Goal: Transaction & Acquisition: Purchase product/service

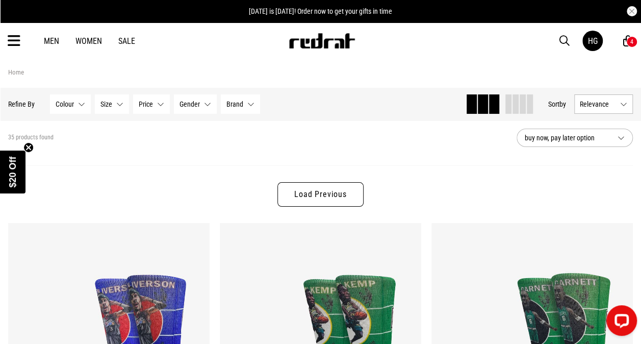
click at [89, 41] on link "Women" at bounding box center [88, 41] width 27 height 10
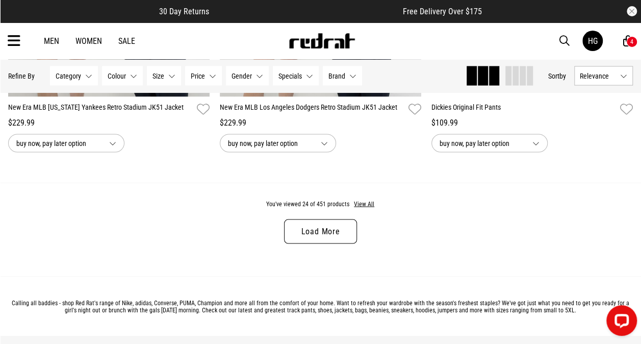
scroll to position [2986, 0]
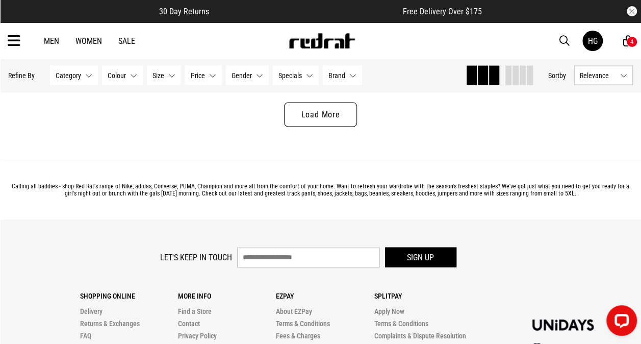
click at [322, 113] on link "Load More" at bounding box center [320, 114] width 72 height 24
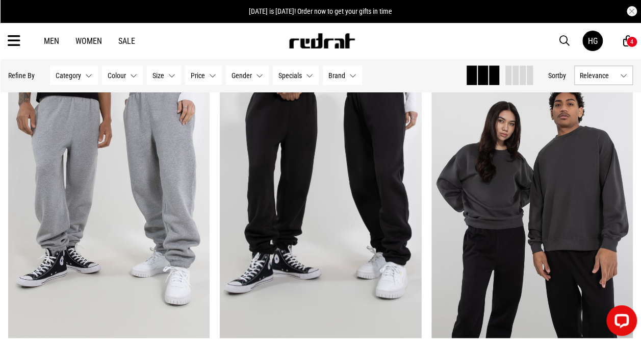
click at [256, 71] on button "Gender None selected" at bounding box center [247, 75] width 43 height 19
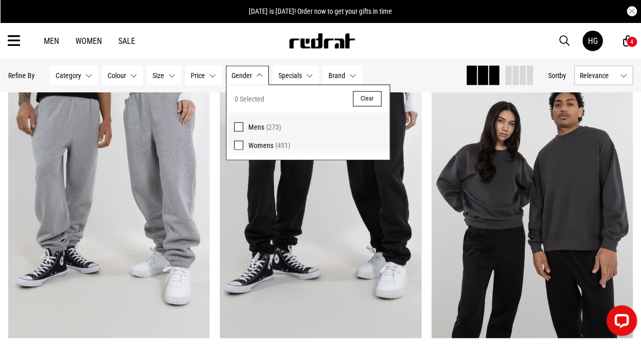
click at [244, 145] on label "Womens (451)" at bounding box center [307, 147] width 163 height 23
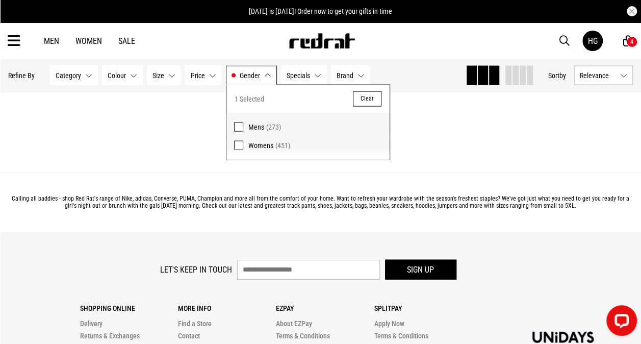
scroll to position [2999, 0]
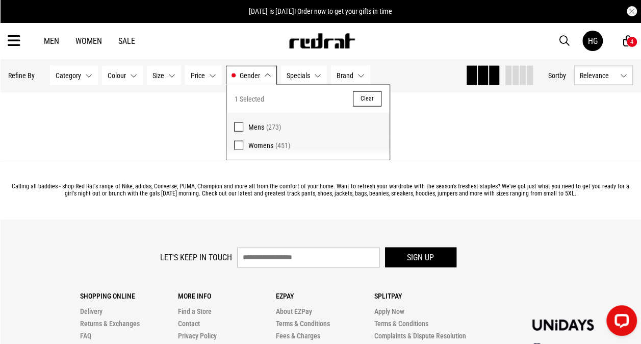
click at [411, 73] on div "Hide Refine s Refine By Filters Category None selected Category 0 Selected Clea…" at bounding box center [232, 75] width 449 height 22
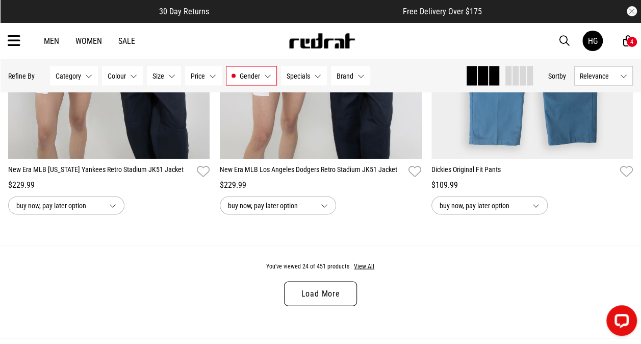
scroll to position [2826, 0]
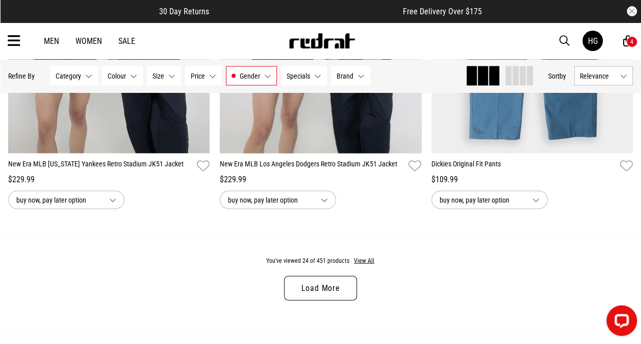
click at [331, 290] on link "Load More" at bounding box center [320, 287] width 72 height 24
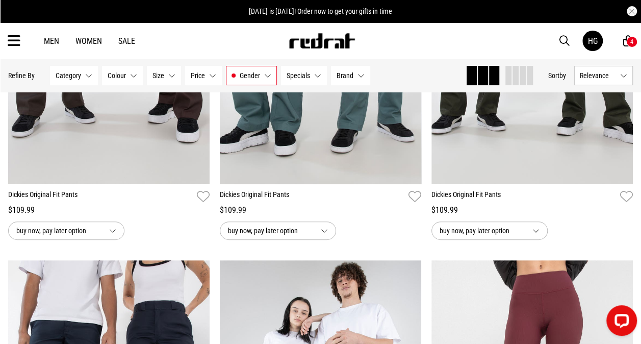
scroll to position [3869, 0]
click at [86, 42] on link "Women" at bounding box center [88, 41] width 27 height 10
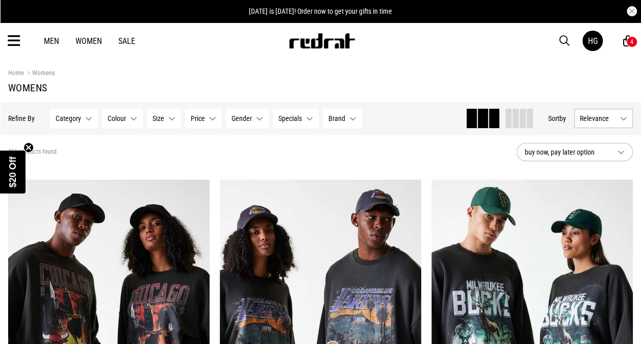
click at [17, 44] on icon at bounding box center [14, 41] width 13 height 17
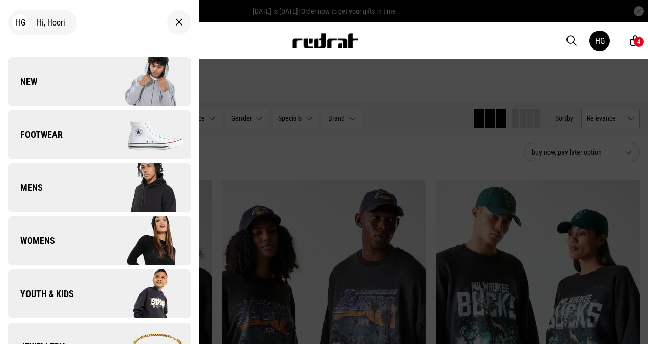
click at [143, 237] on img at bounding box center [144, 240] width 91 height 51
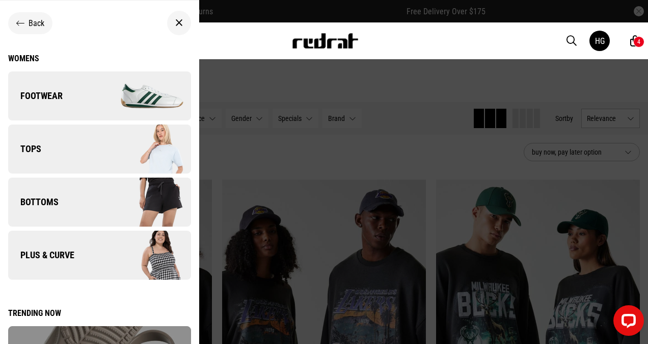
click at [155, 202] on img at bounding box center [144, 201] width 91 height 51
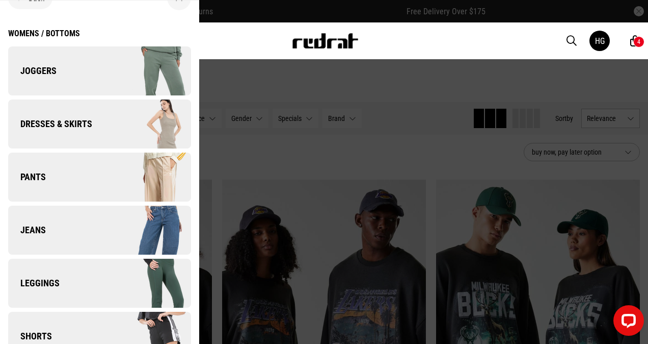
scroll to position [54, 0]
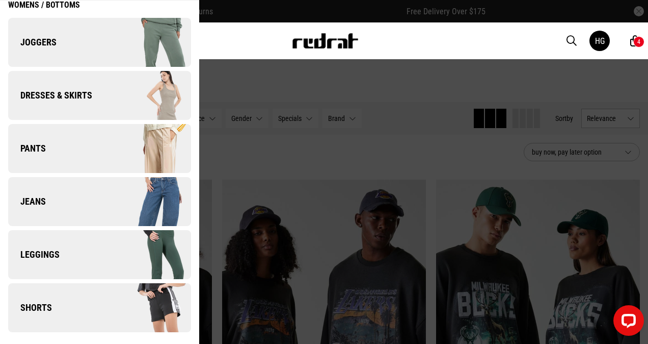
click at [137, 153] on img at bounding box center [144, 148] width 91 height 51
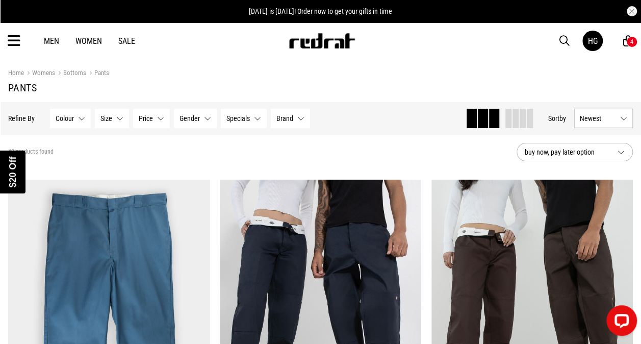
click at [14, 42] on div "Close dialog UNLOCK $20 OFF WHEN YOU JOIN THE CREW Sign up to receive email & S…" at bounding box center [320, 172] width 641 height 344
click at [76, 74] on link "Bottoms" at bounding box center [70, 74] width 31 height 10
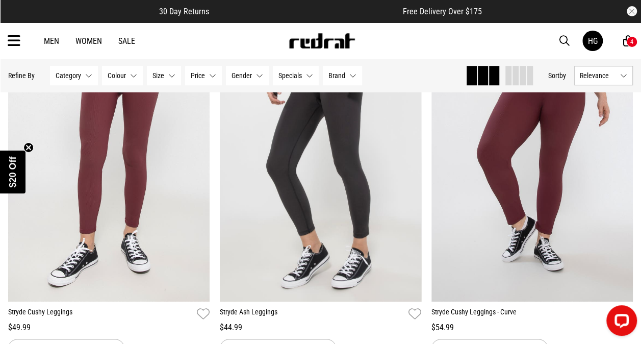
scroll to position [2317, 0]
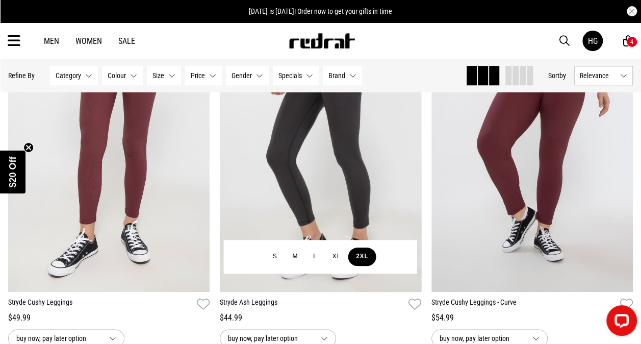
click at [361, 254] on button "2XL" at bounding box center [362, 256] width 28 height 18
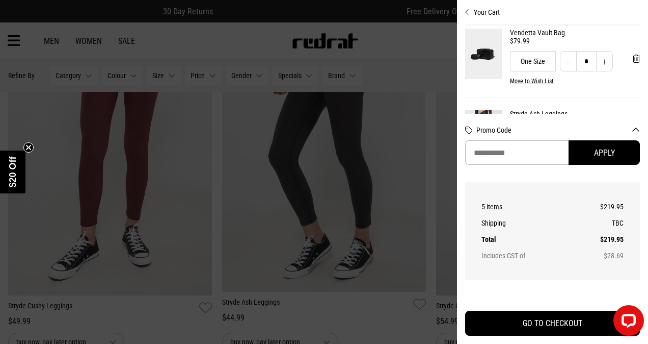
scroll to position [171, 0]
click at [633, 62] on span "'Remove from cart" at bounding box center [636, 59] width 7 height 10
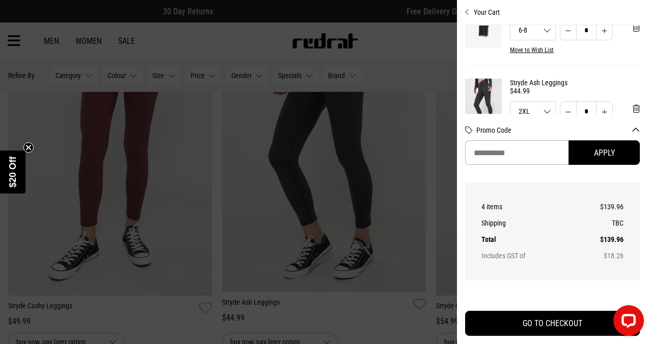
scroll to position [80, 0]
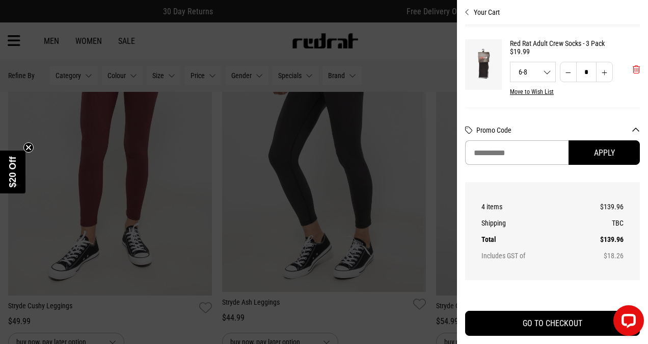
click at [633, 67] on span "'Remove from cart" at bounding box center [636, 70] width 7 height 10
click at [428, 69] on div at bounding box center [324, 172] width 648 height 344
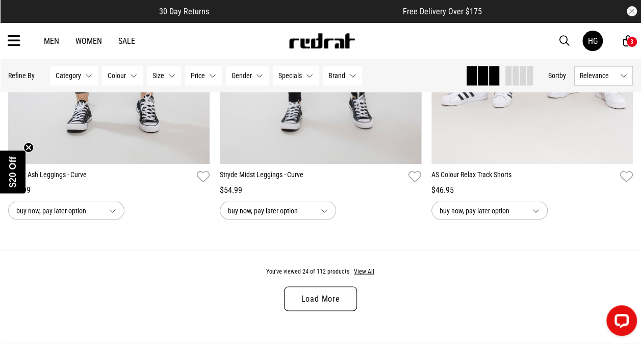
scroll to position [2803, 0]
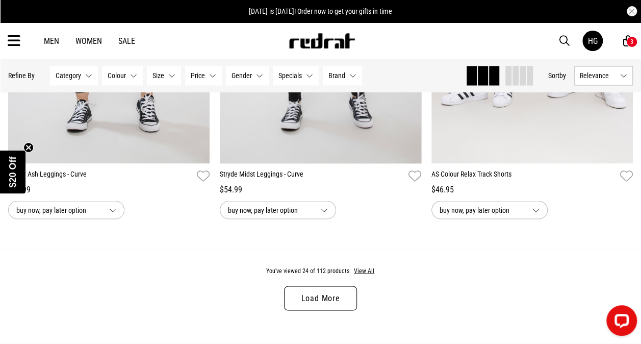
click at [335, 301] on link "Load More" at bounding box center [320, 297] width 72 height 24
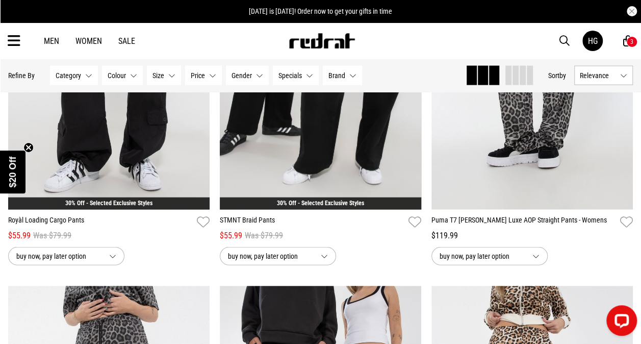
scroll to position [4905, 0]
